Goal: Navigation & Orientation: Find specific page/section

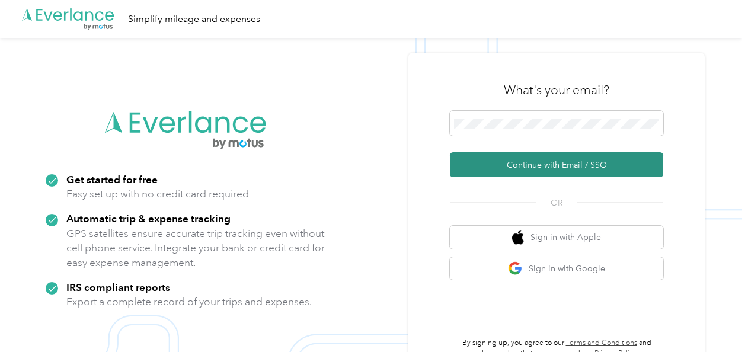
click at [515, 169] on button "Continue with Email / SSO" at bounding box center [556, 164] width 213 height 25
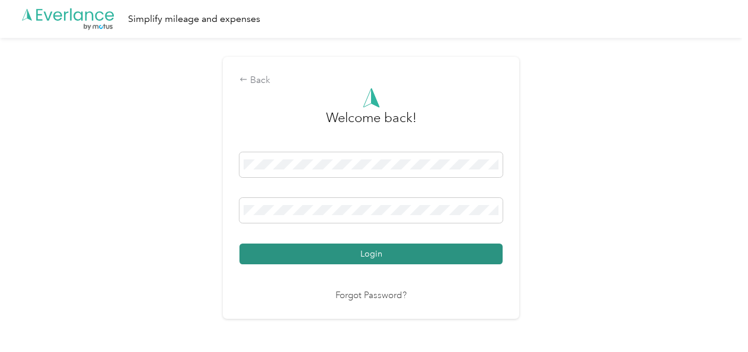
click at [352, 257] on button "Login" at bounding box center [370, 254] width 263 height 21
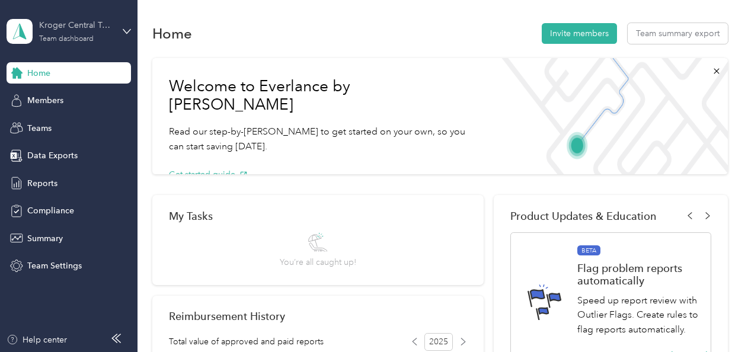
click at [111, 31] on div "Kroger Central Team" at bounding box center [76, 25] width 74 height 12
click at [64, 125] on div "Personal dashboard" at bounding box center [54, 124] width 75 height 12
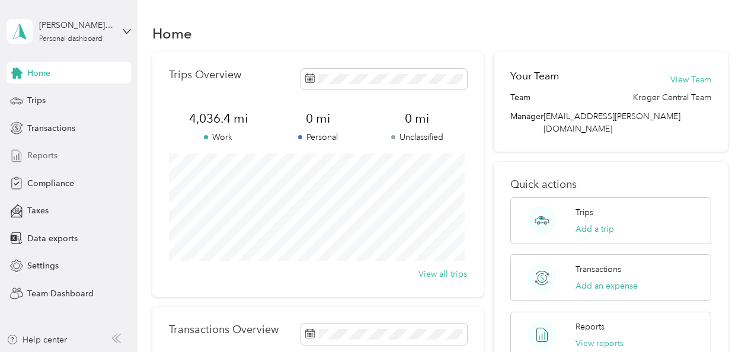
click at [45, 155] on span "Reports" at bounding box center [42, 155] width 30 height 12
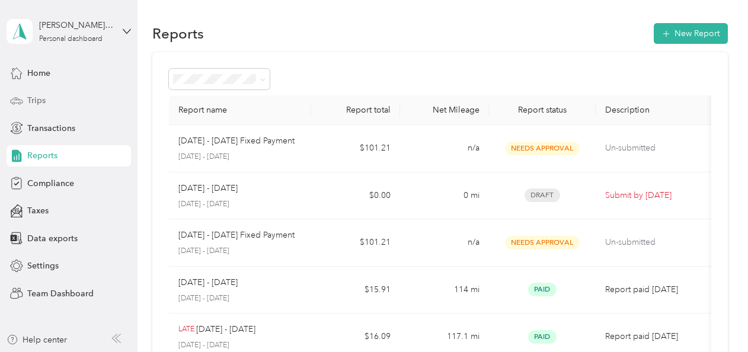
click at [40, 97] on span "Trips" at bounding box center [36, 100] width 18 height 12
